Goal: Task Accomplishment & Management: Use online tool/utility

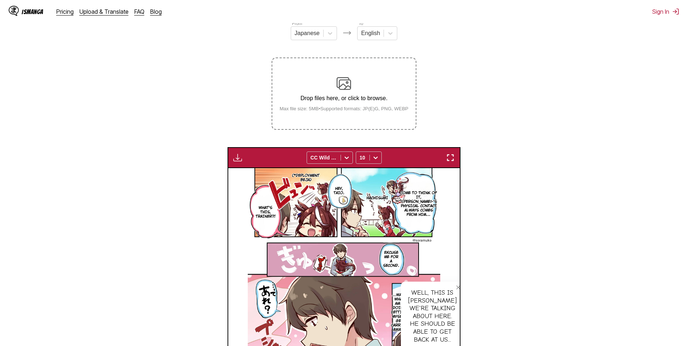
click at [335, 79] on div "Drop files here, or click to browse. Max file size: 5MB • Supported formats: JP…" at bounding box center [344, 93] width 140 height 35
click at [0, 0] on input "Drop files here, or click to browse. Max file size: 5MB • Supported formats: JP…" at bounding box center [0, 0] width 0 height 0
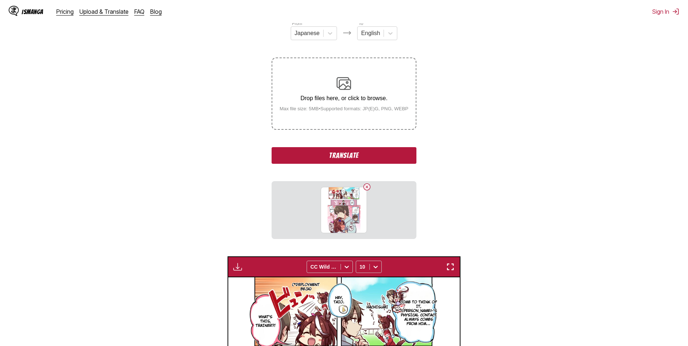
click at [386, 159] on button "Translate" at bounding box center [344, 155] width 144 height 17
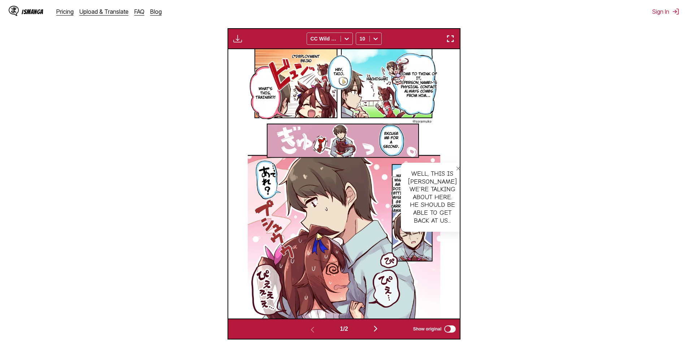
scroll to position [302, 0]
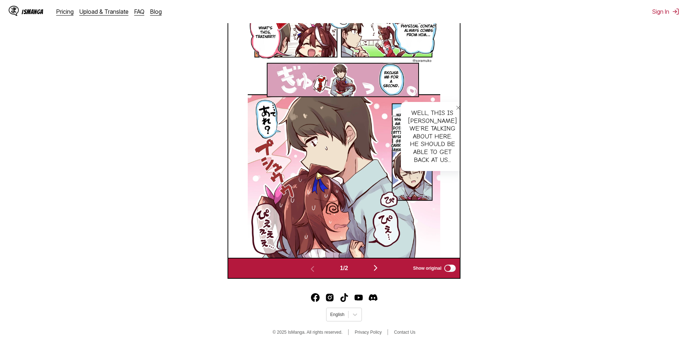
click at [375, 272] on img "button" at bounding box center [375, 267] width 9 height 9
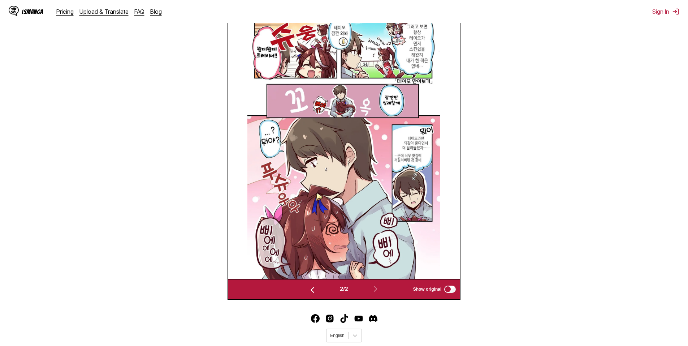
scroll to position [228, 0]
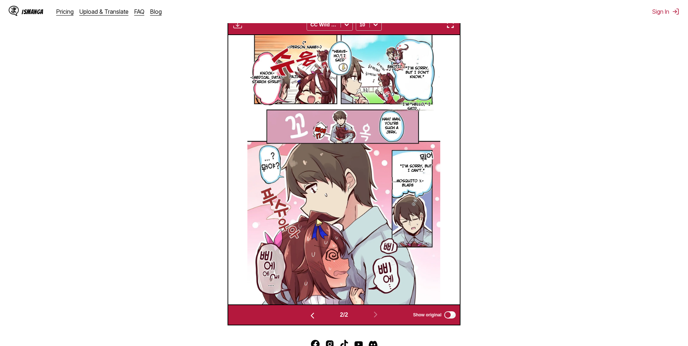
click at [308, 315] on img "button" at bounding box center [312, 315] width 9 height 9
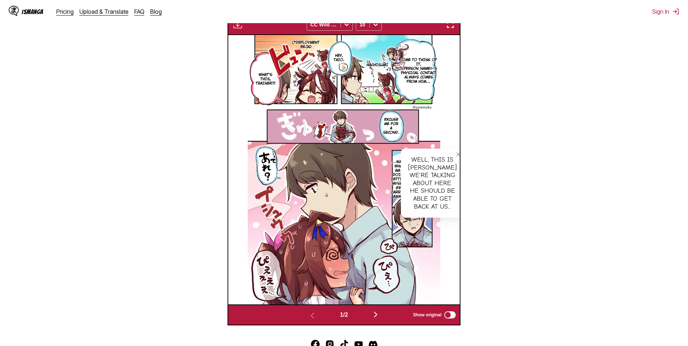
click at [393, 181] on p "...Wait, what am I doing letting myself get carried away?" at bounding box center [399, 179] width 19 height 42
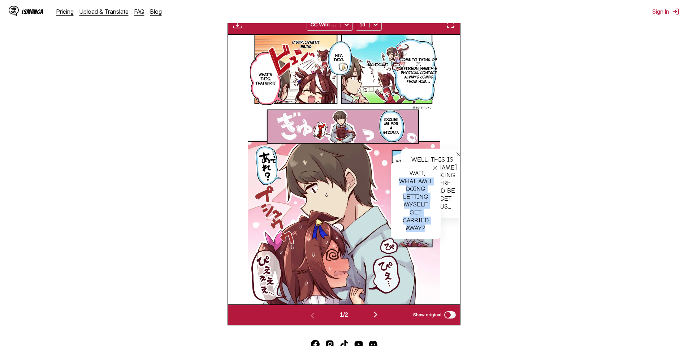
drag, startPoint x: 400, startPoint y: 181, endPoint x: 429, endPoint y: 230, distance: 56.7
click at [429, 230] on div "...Wait, what am I doing letting myself get carried away?" at bounding box center [416, 200] width 50 height 77
copy div "what am I doing letting myself get carried away?"
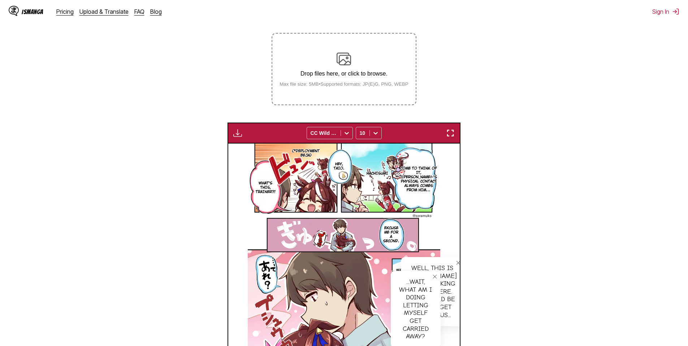
click at [358, 72] on p "Drop files here, or click to browse." at bounding box center [344, 73] width 140 height 7
click at [0, 0] on input "Drop files here, or click to browse. Max file size: 5MB • Supported formats: JP…" at bounding box center [0, 0] width 0 height 0
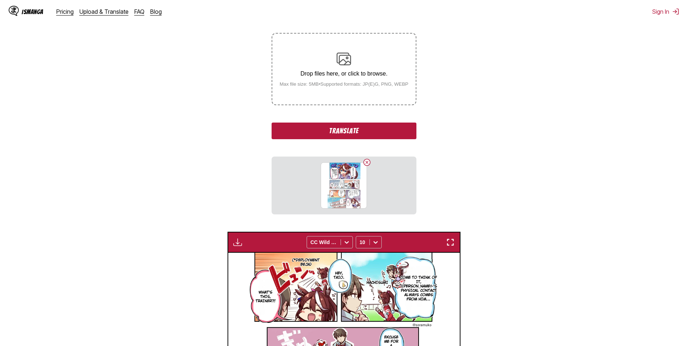
click at [347, 134] on button "Translate" at bounding box center [344, 130] width 144 height 17
